Goal: Information Seeking & Learning: Understand process/instructions

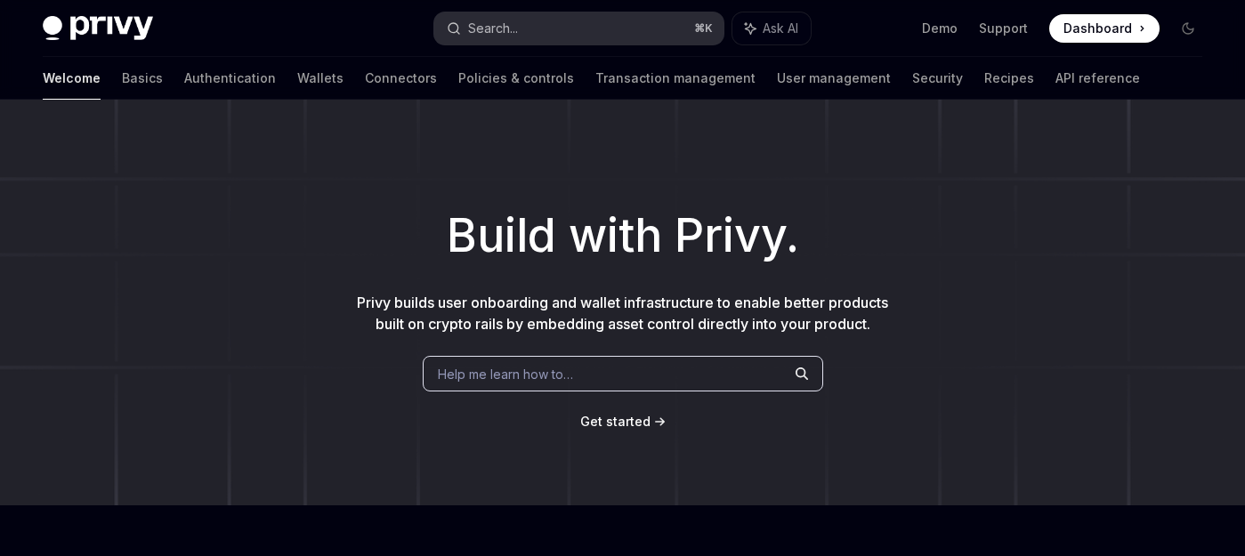
click at [561, 29] on button "Search... ⌘ K" at bounding box center [579, 28] width 290 height 32
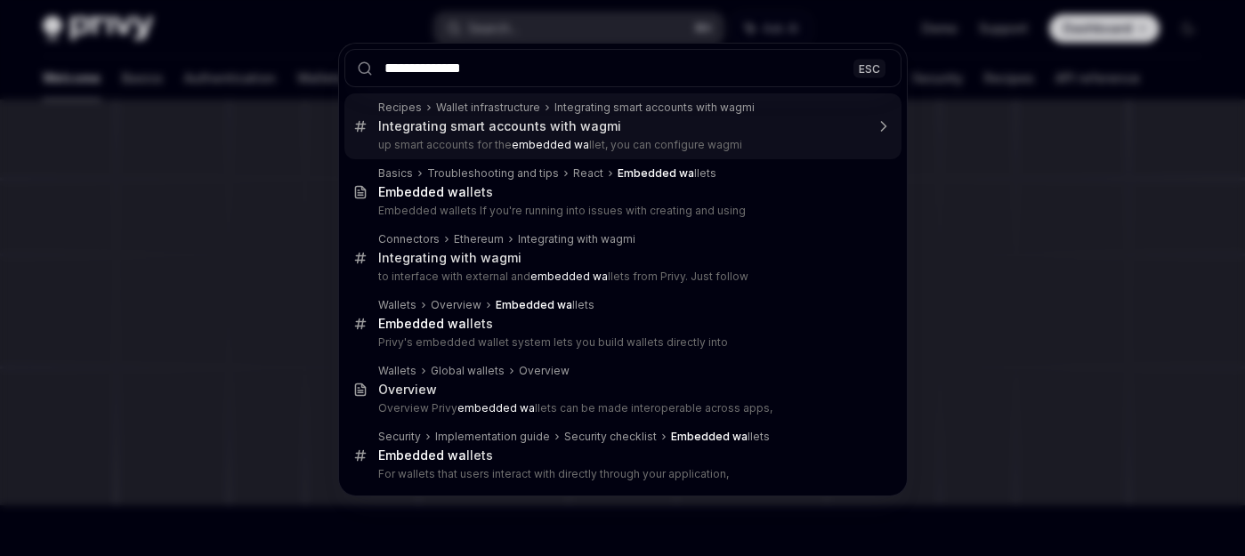
type input "**********"
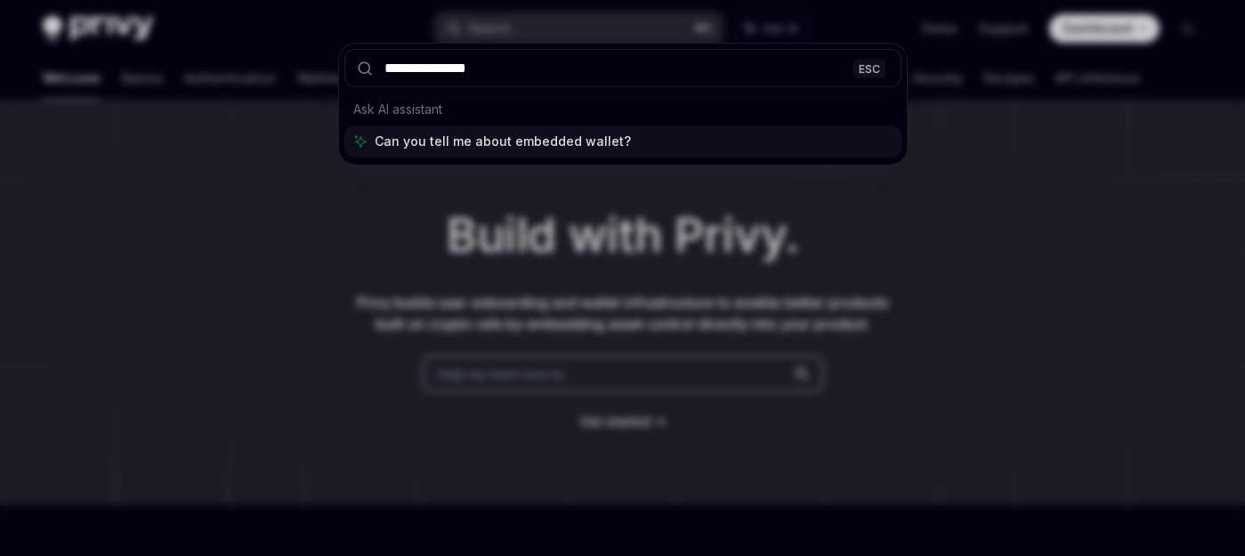
type textarea "*"
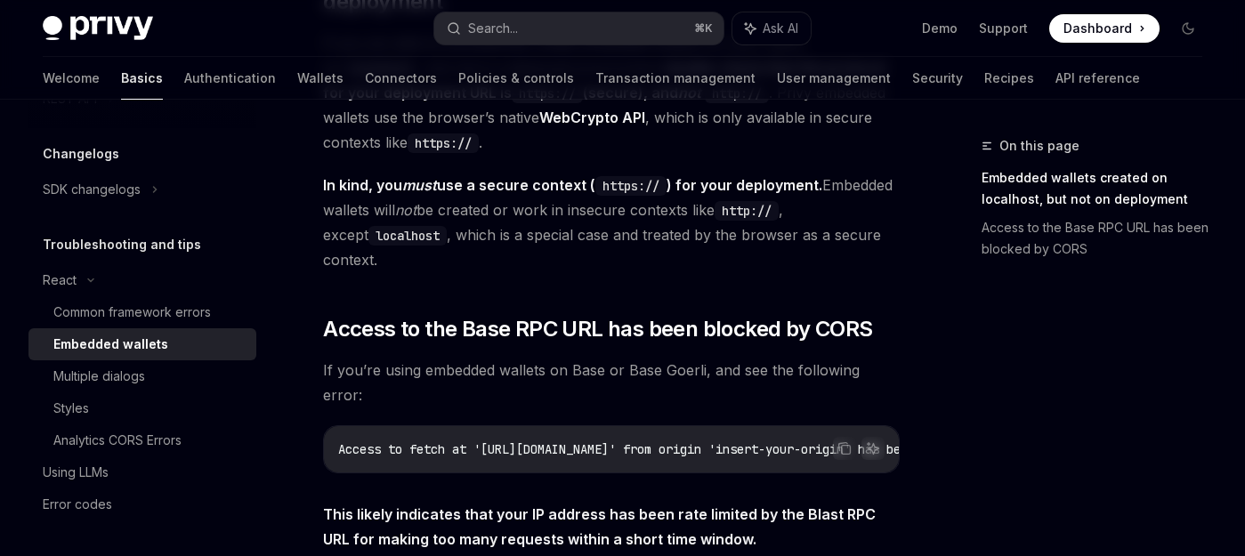
scroll to position [428, 0]
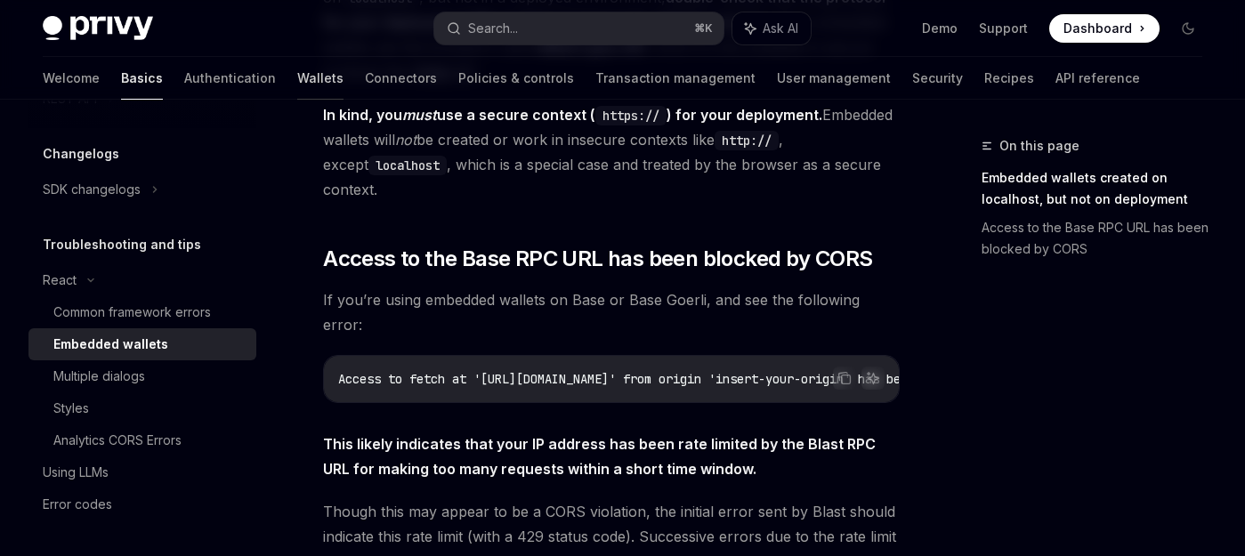
click at [297, 73] on link "Wallets" at bounding box center [320, 78] width 46 height 43
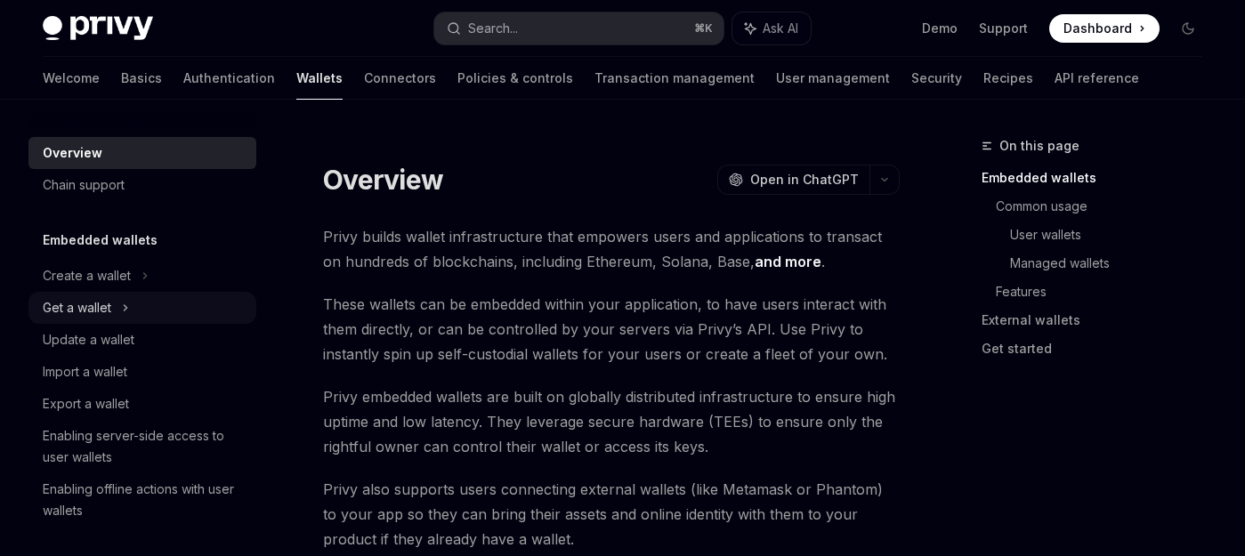
click at [97, 297] on div "Get a wallet" at bounding box center [77, 307] width 69 height 21
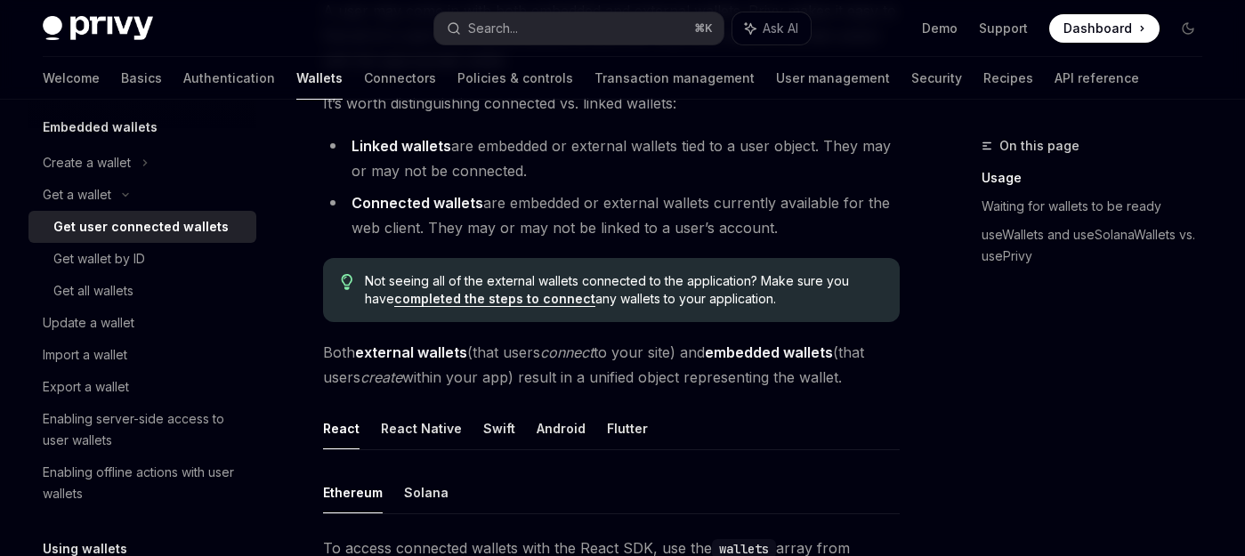
scroll to position [133, 0]
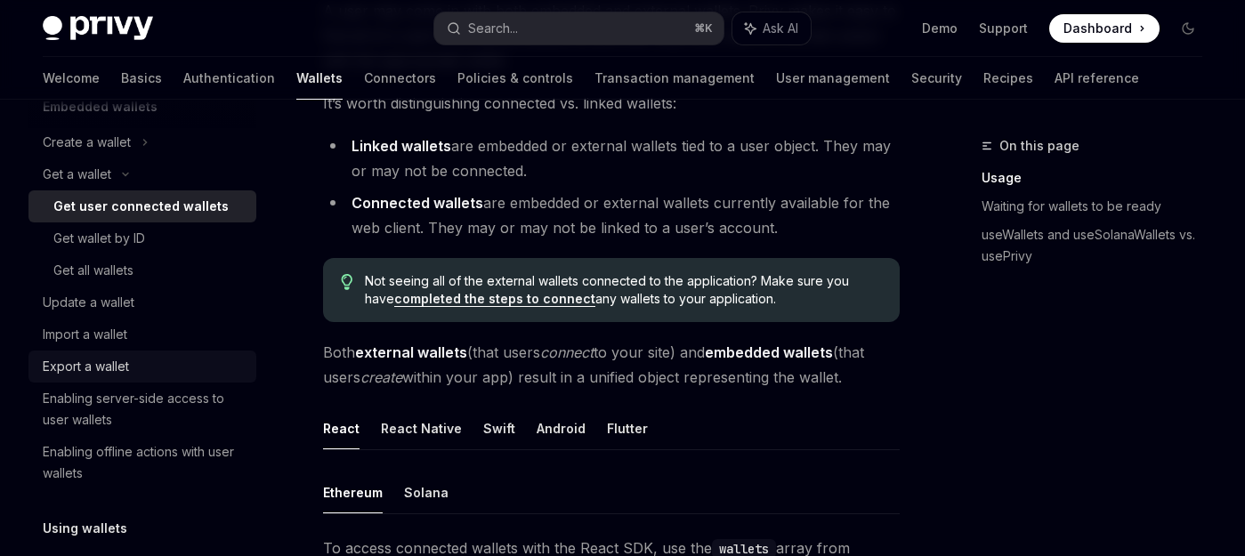
click at [88, 363] on div "Export a wallet" at bounding box center [86, 366] width 86 height 21
type textarea "*"
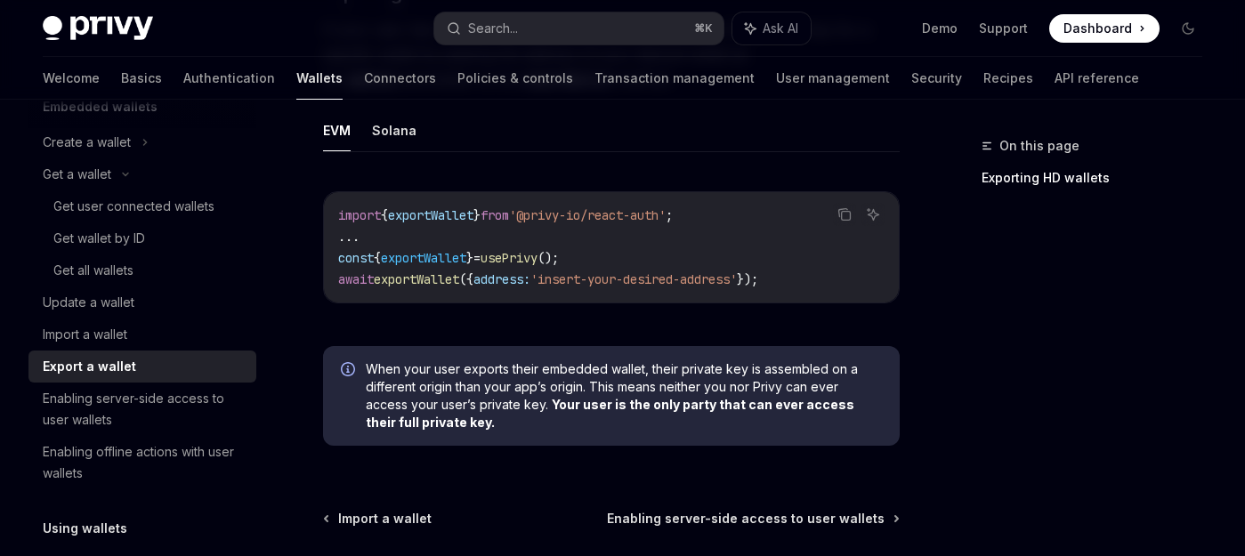
scroll to position [1832, 0]
